Goal: Find specific page/section: Find specific page/section

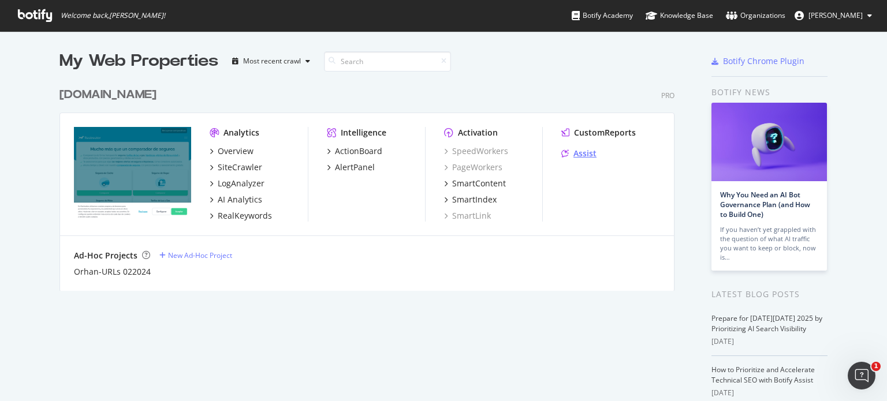
click at [583, 151] on div "Assist" at bounding box center [585, 154] width 23 height 12
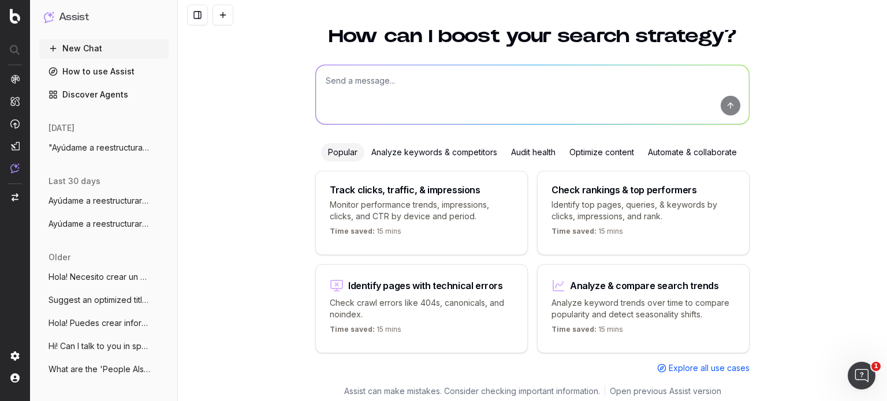
scroll to position [46, 0]
